Goal: Find specific page/section: Find specific page/section

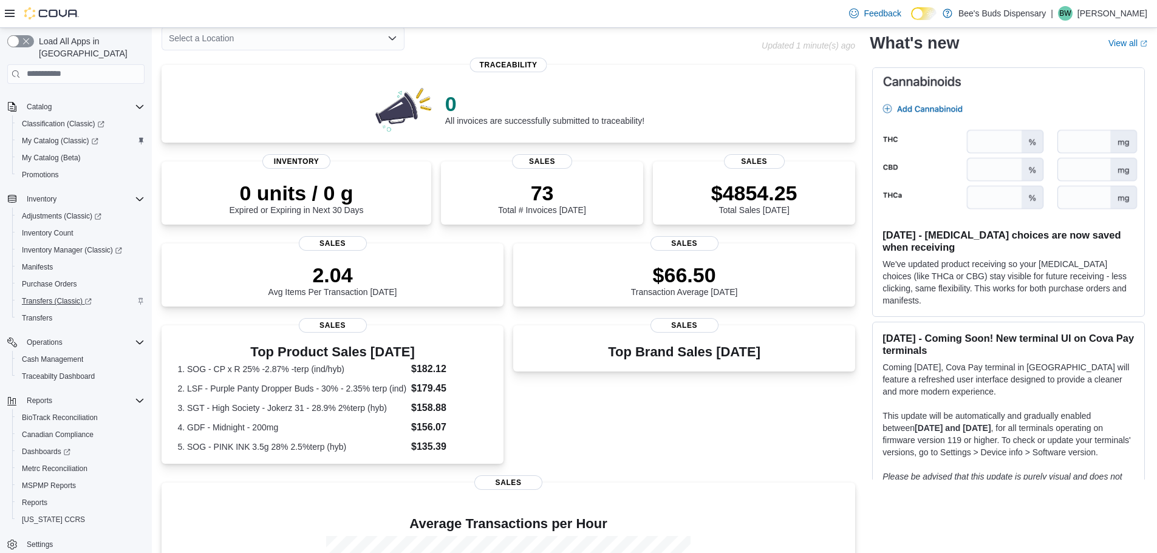
scroll to position [124, 0]
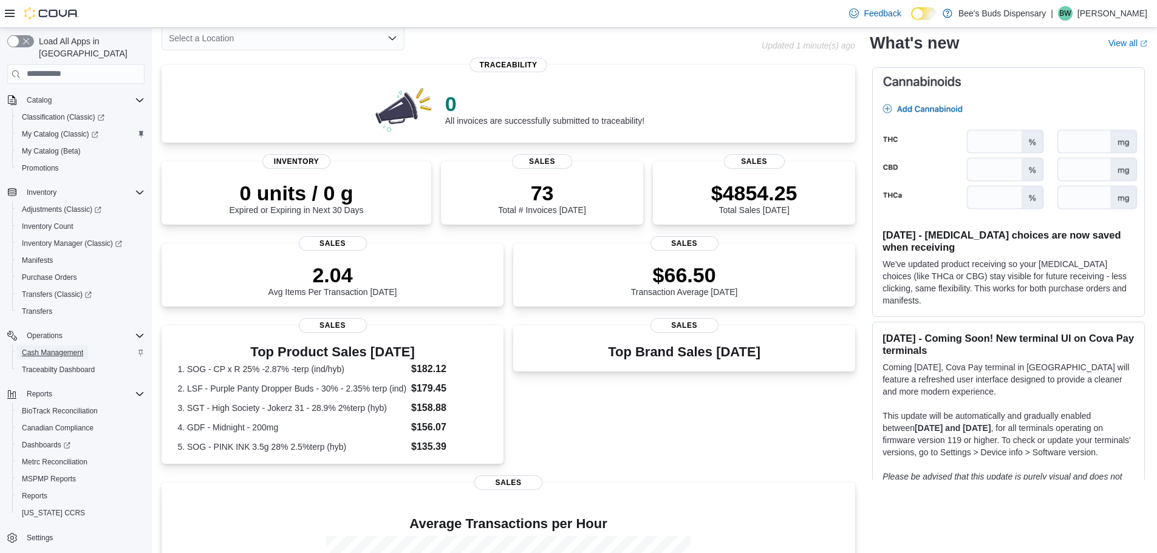
click at [50, 348] on span "Cash Management" at bounding box center [52, 353] width 61 height 10
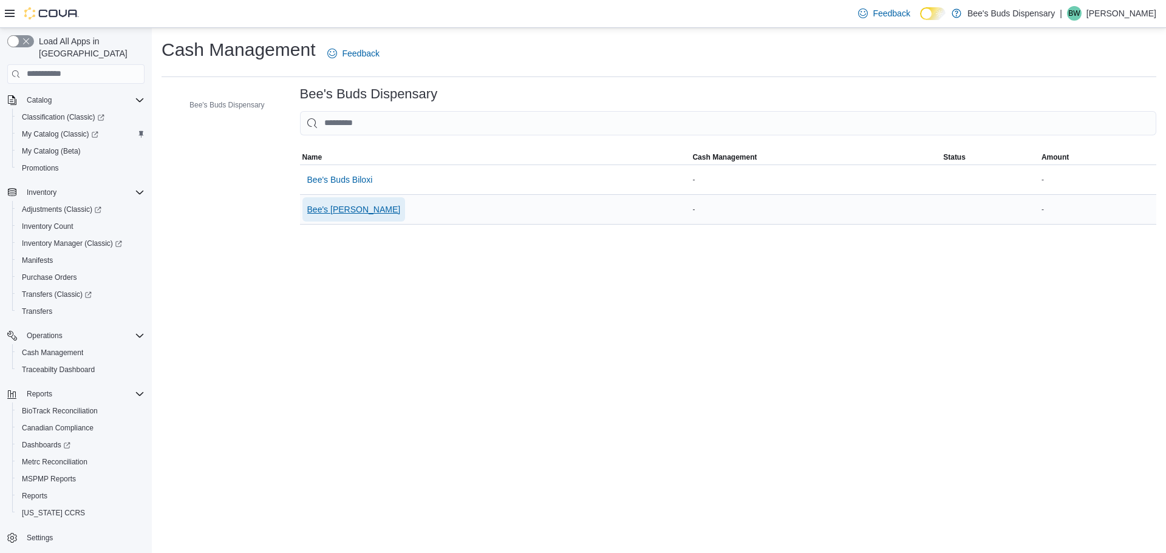
click at [364, 208] on span "Bee's [PERSON_NAME]" at bounding box center [354, 209] width 94 height 12
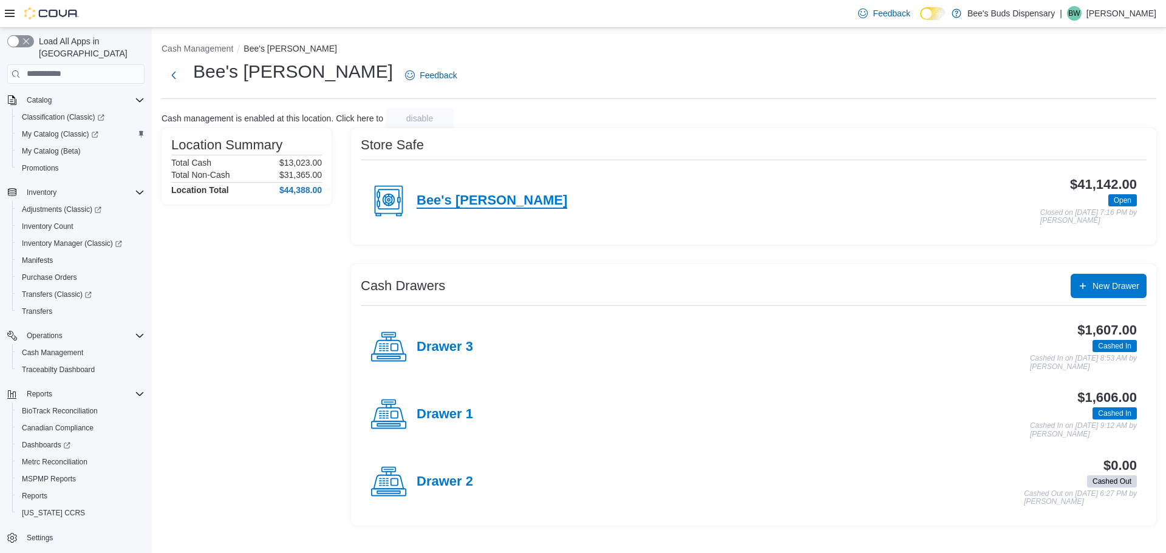
click at [433, 197] on h4 "Bee's [PERSON_NAME]" at bounding box center [492, 201] width 151 height 16
click at [511, 205] on h4 "Bee's [PERSON_NAME]" at bounding box center [492, 201] width 151 height 16
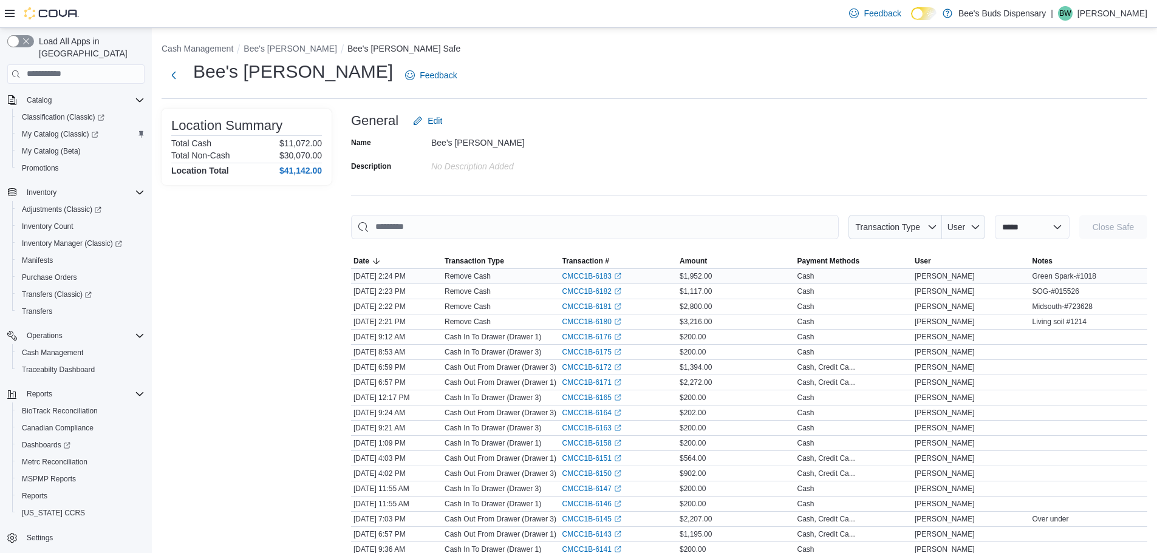
scroll to position [61, 0]
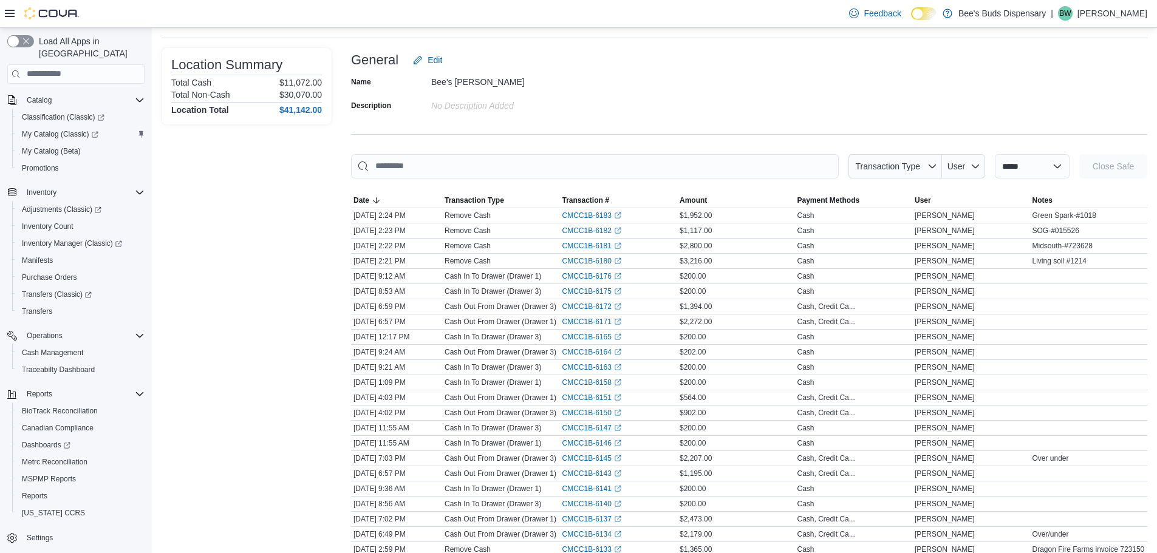
click at [743, 90] on div "Name Bee's [PERSON_NAME] Description No Description added" at bounding box center [749, 93] width 796 height 43
